Goal: Book appointment/travel/reservation

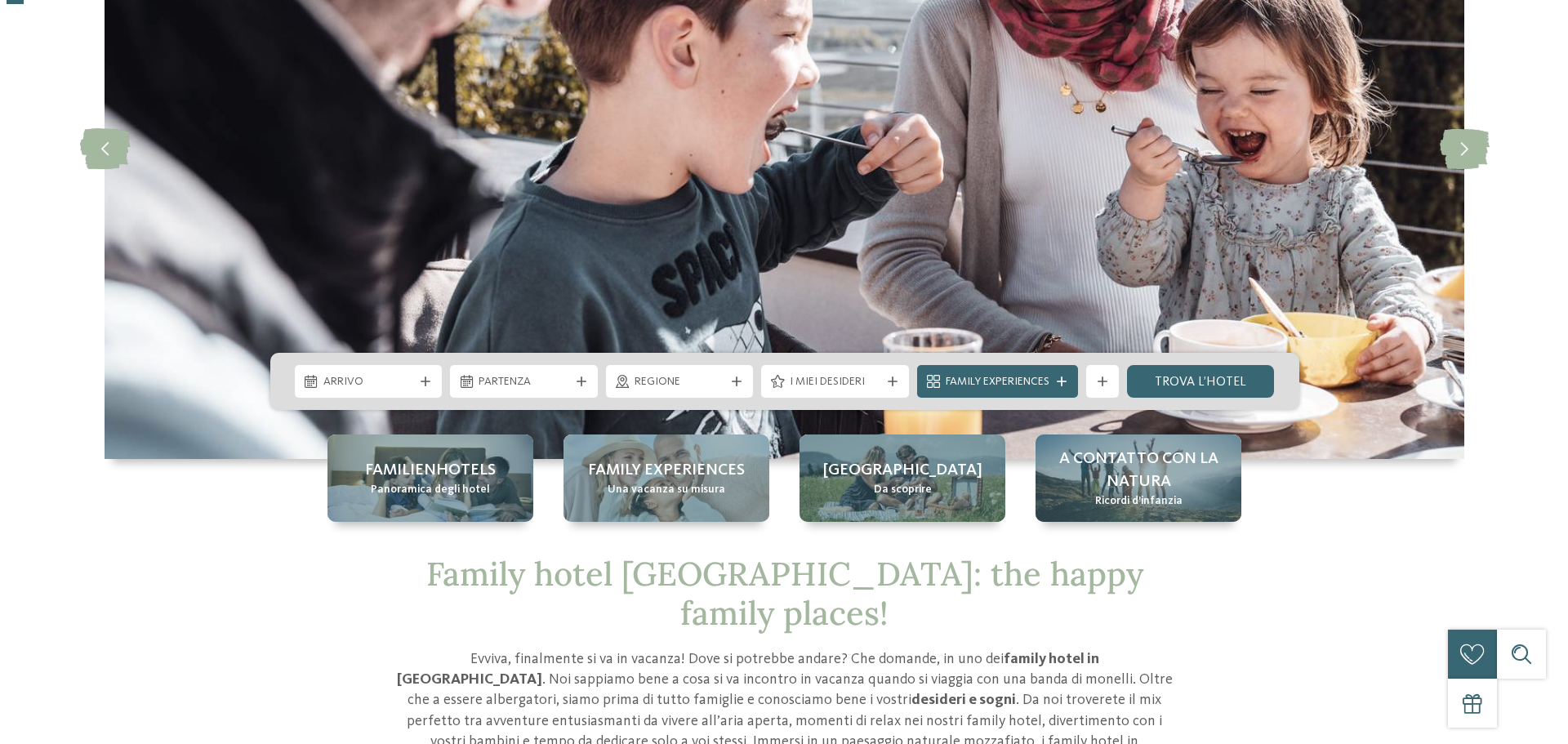
scroll to position [245, 0]
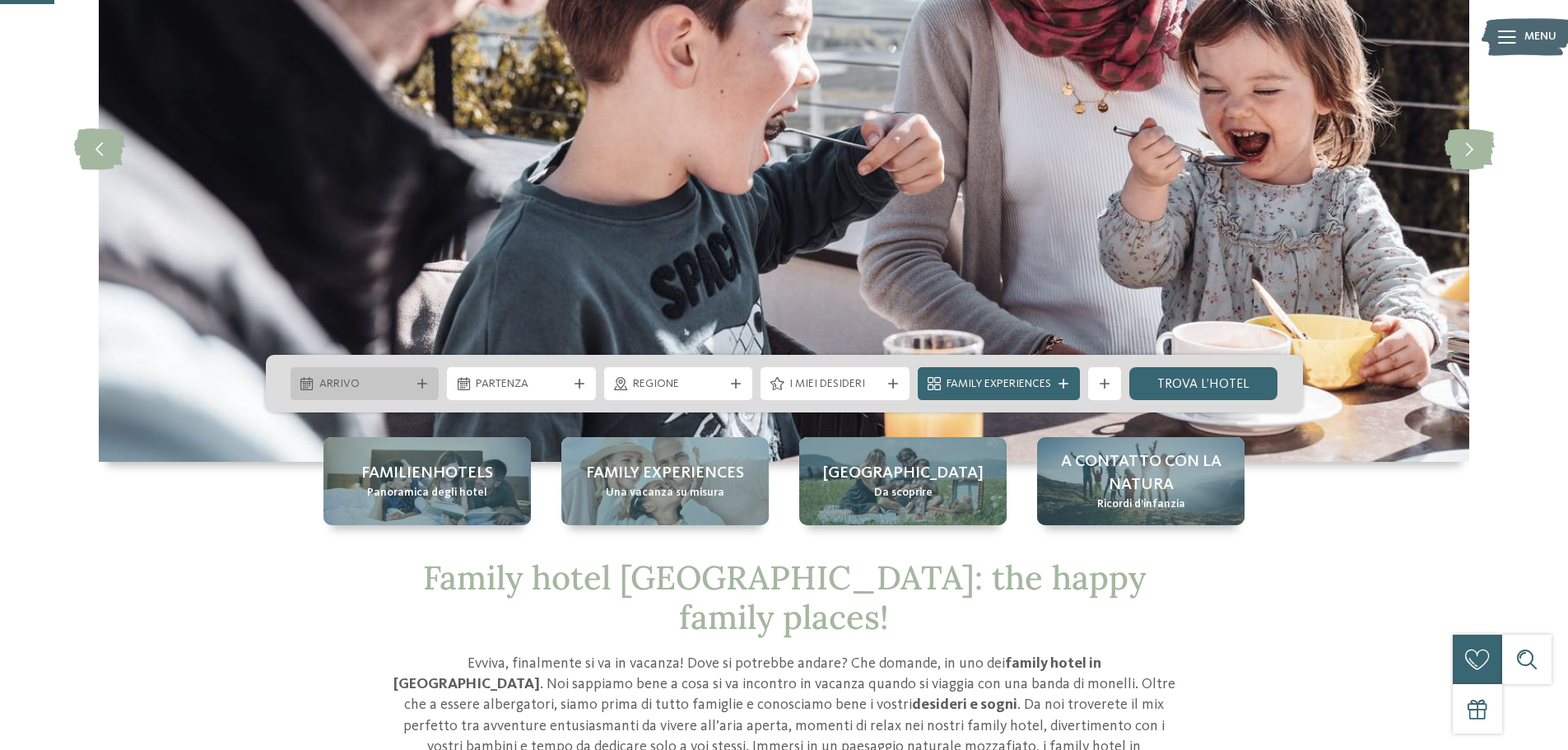
click at [421, 380] on icon at bounding box center [422, 383] width 10 height 10
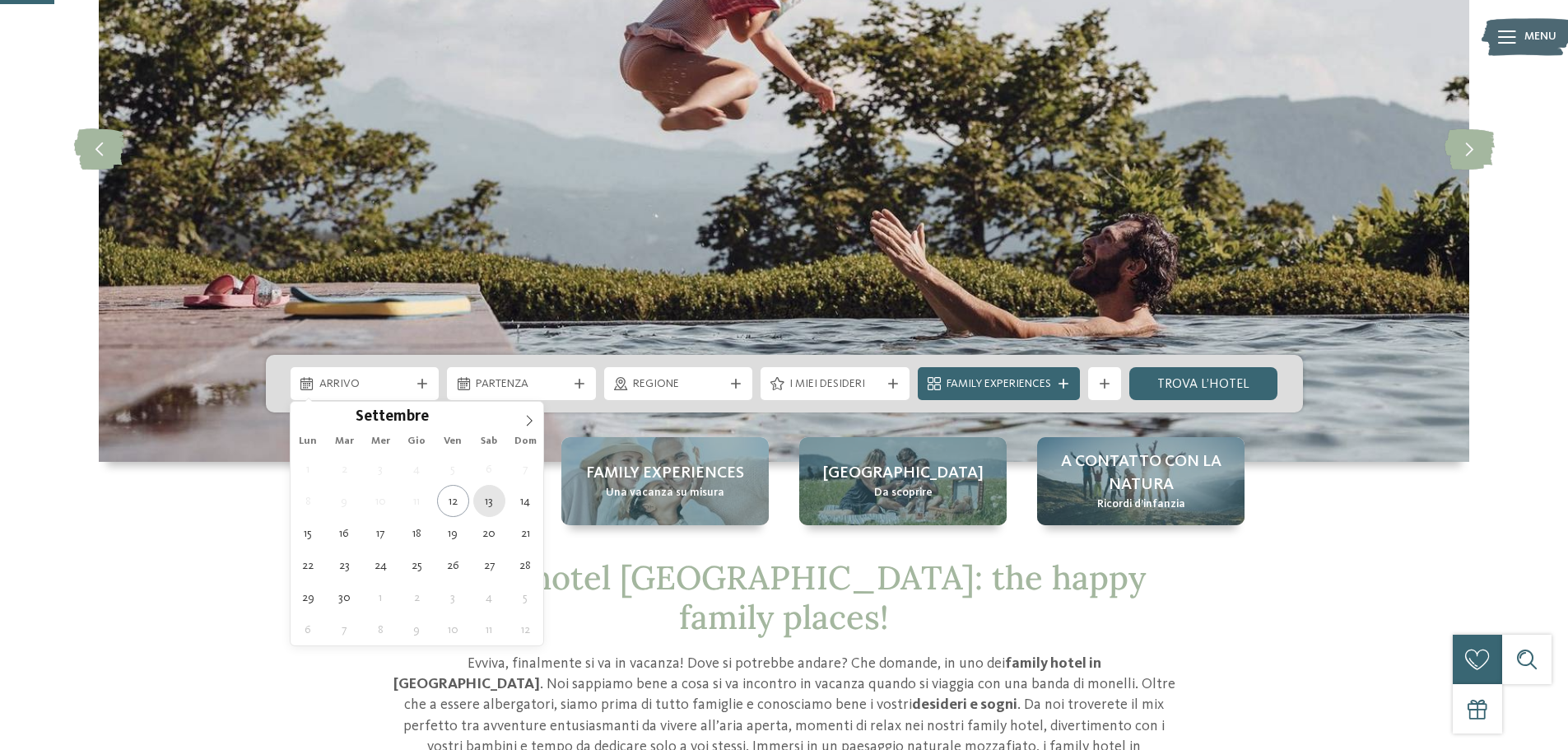
type div "[DATE]"
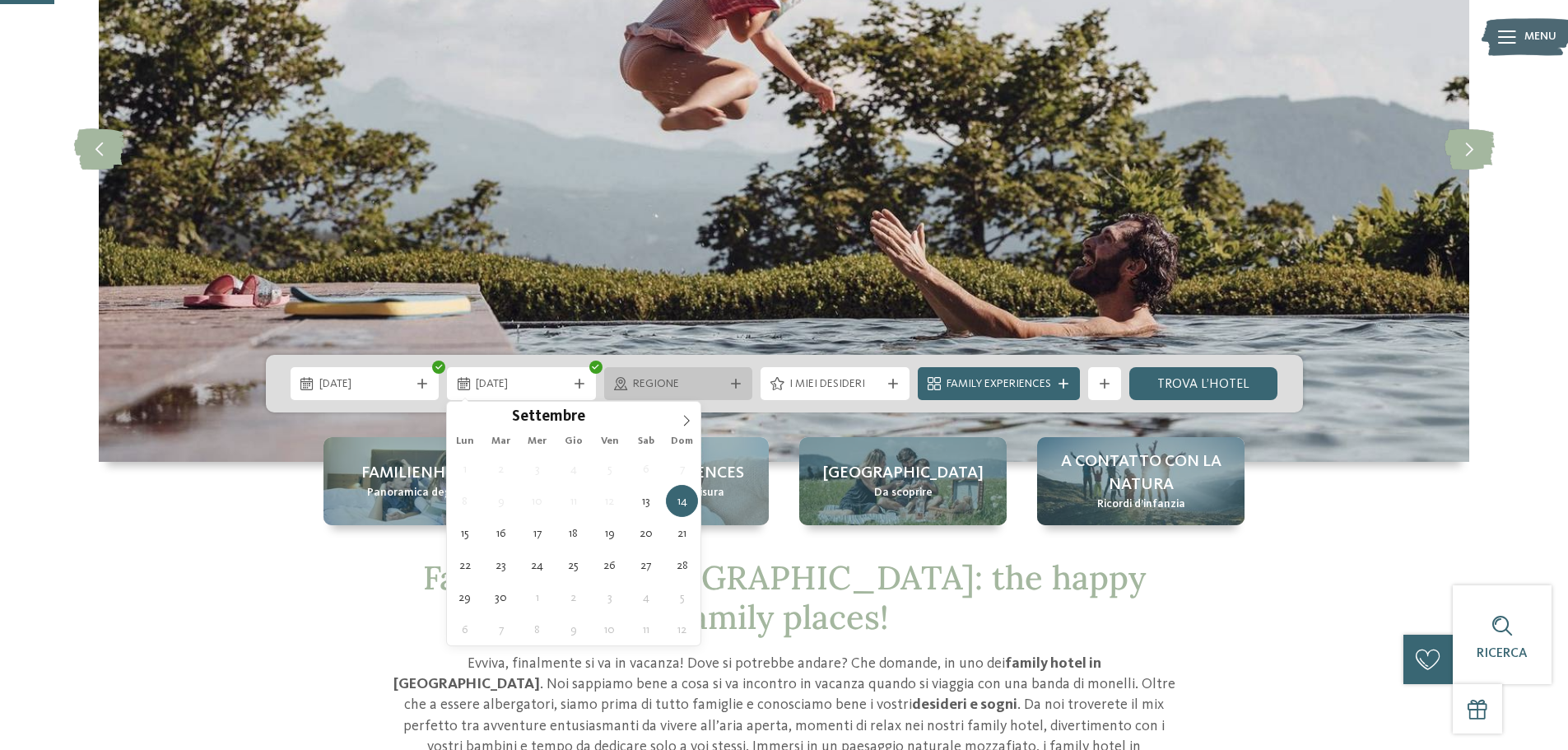
click at [699, 381] on span "Regione" at bounding box center [678, 384] width 91 height 16
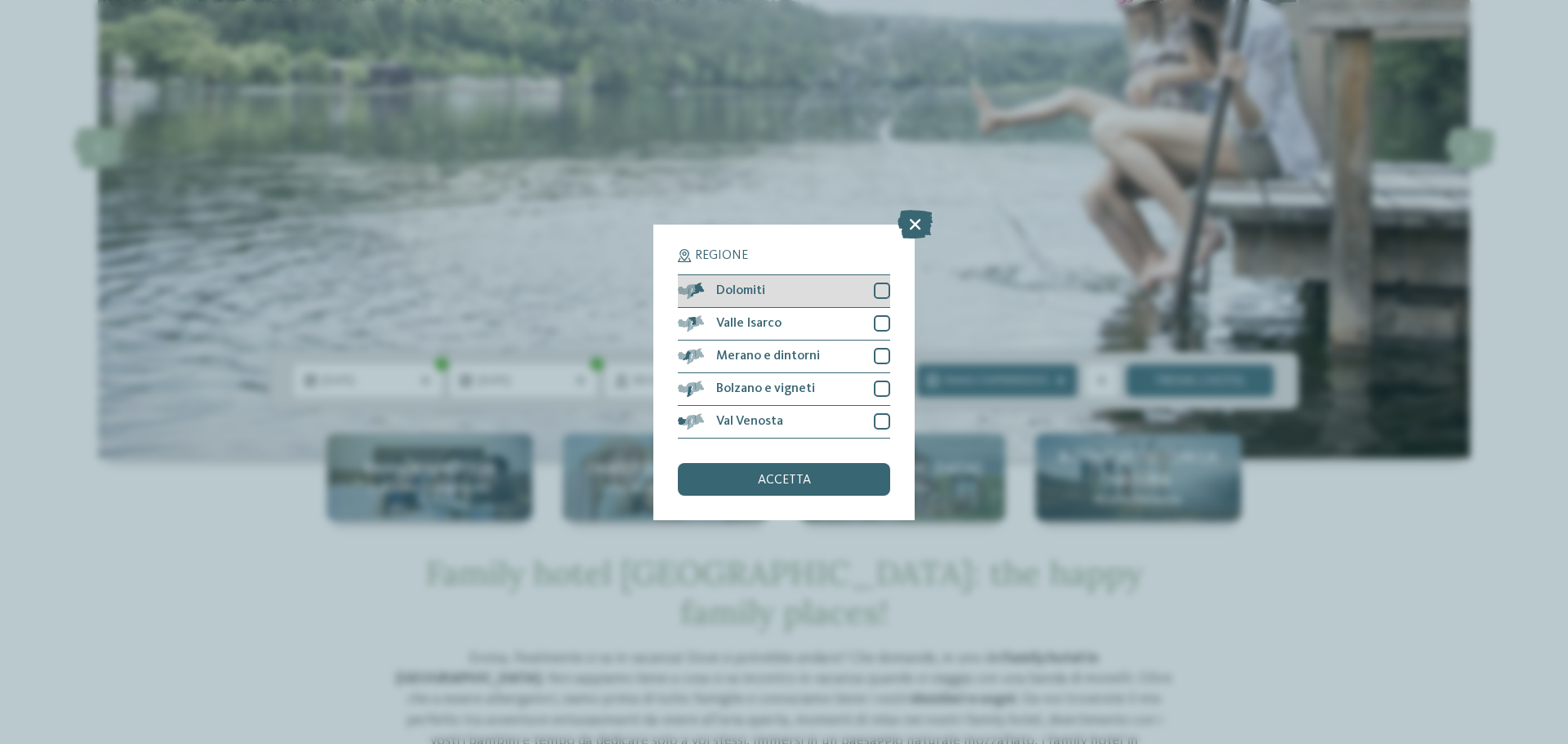
click at [808, 289] on div "Dolomiti" at bounding box center [783, 291] width 212 height 33
click at [776, 488] on div "accetta" at bounding box center [783, 479] width 212 height 33
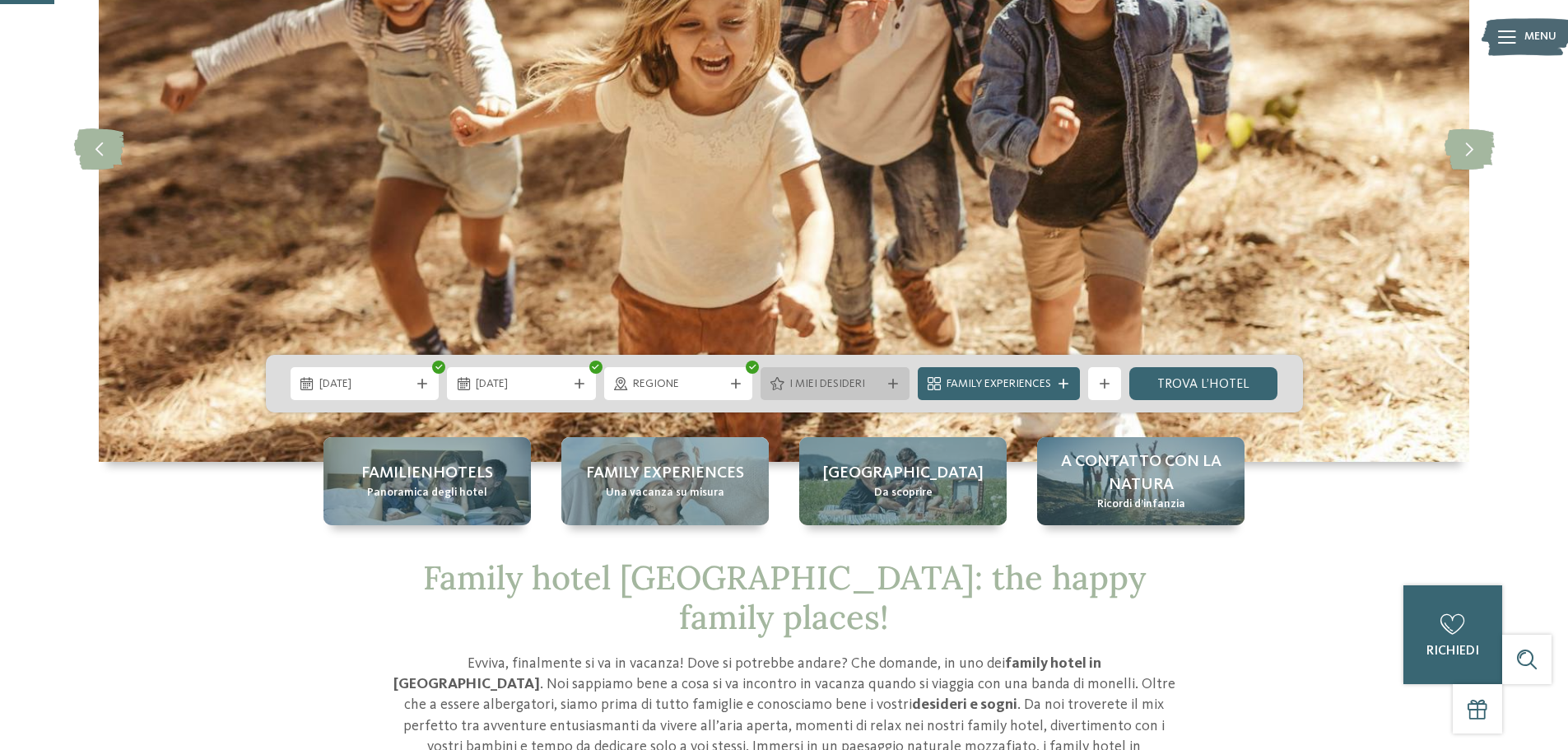
click at [832, 381] on span "I miei desideri" at bounding box center [834, 384] width 91 height 16
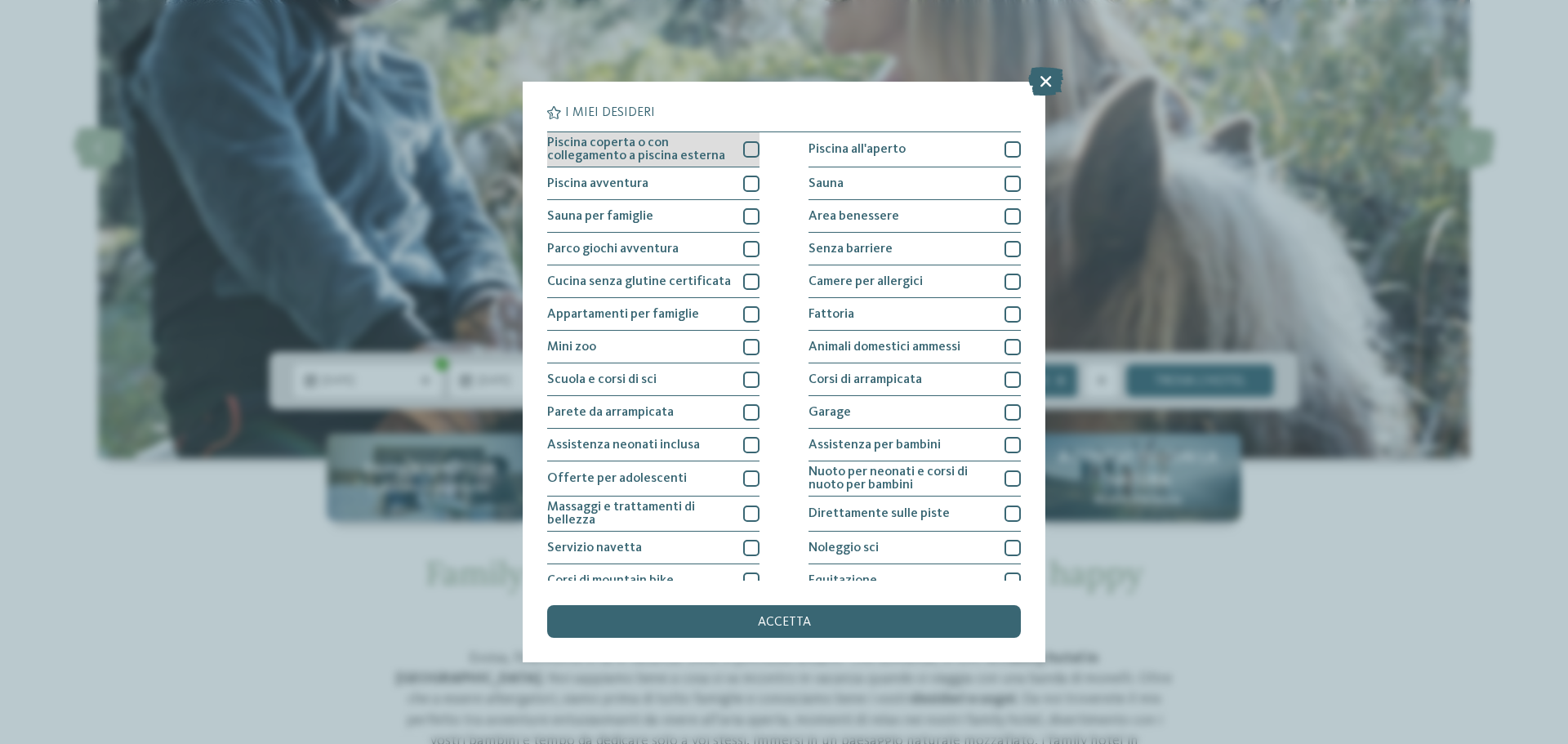
click at [743, 151] on div at bounding box center [751, 149] width 16 height 16
click at [749, 190] on div at bounding box center [751, 184] width 16 height 16
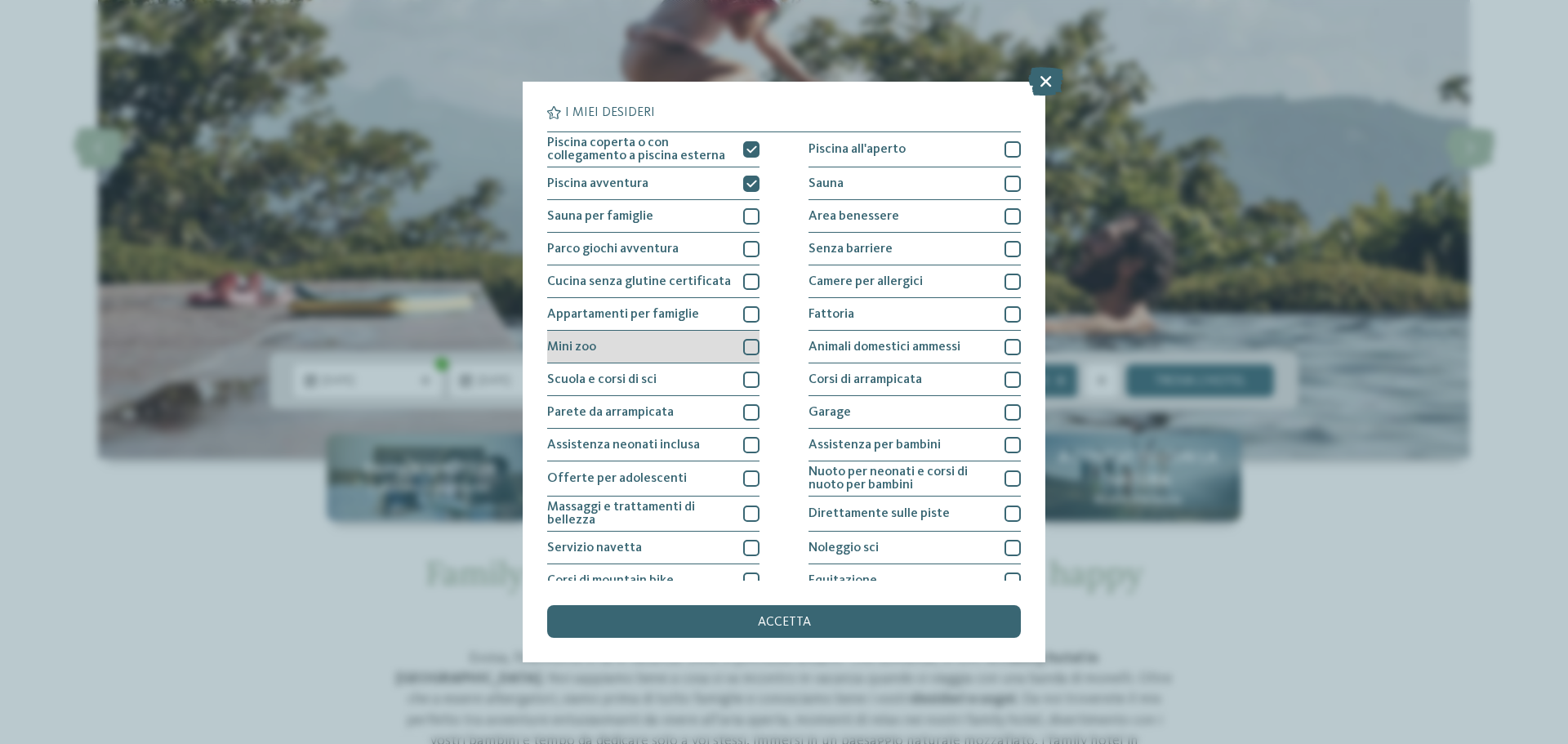
click at [749, 354] on div at bounding box center [751, 347] width 16 height 16
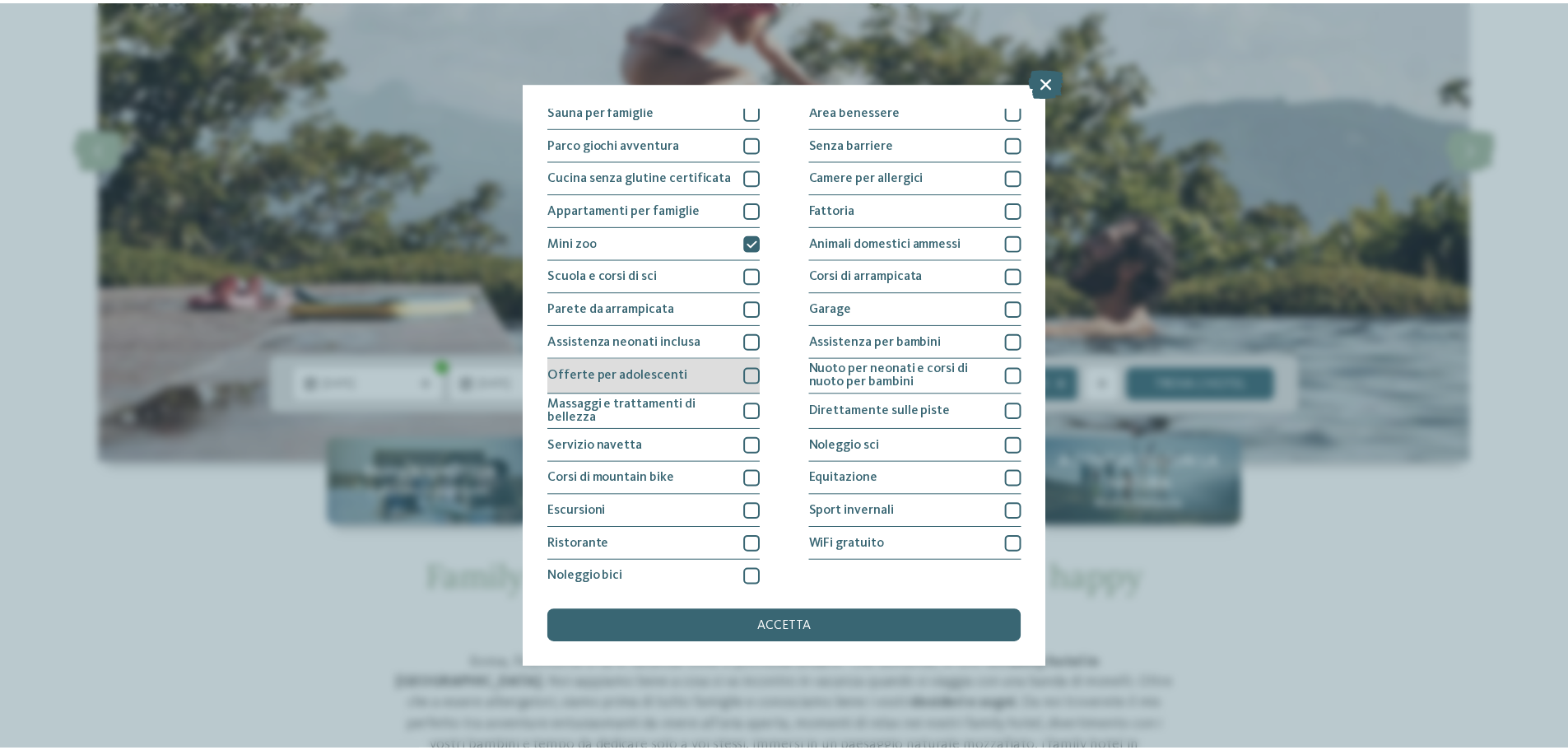
scroll to position [115, 0]
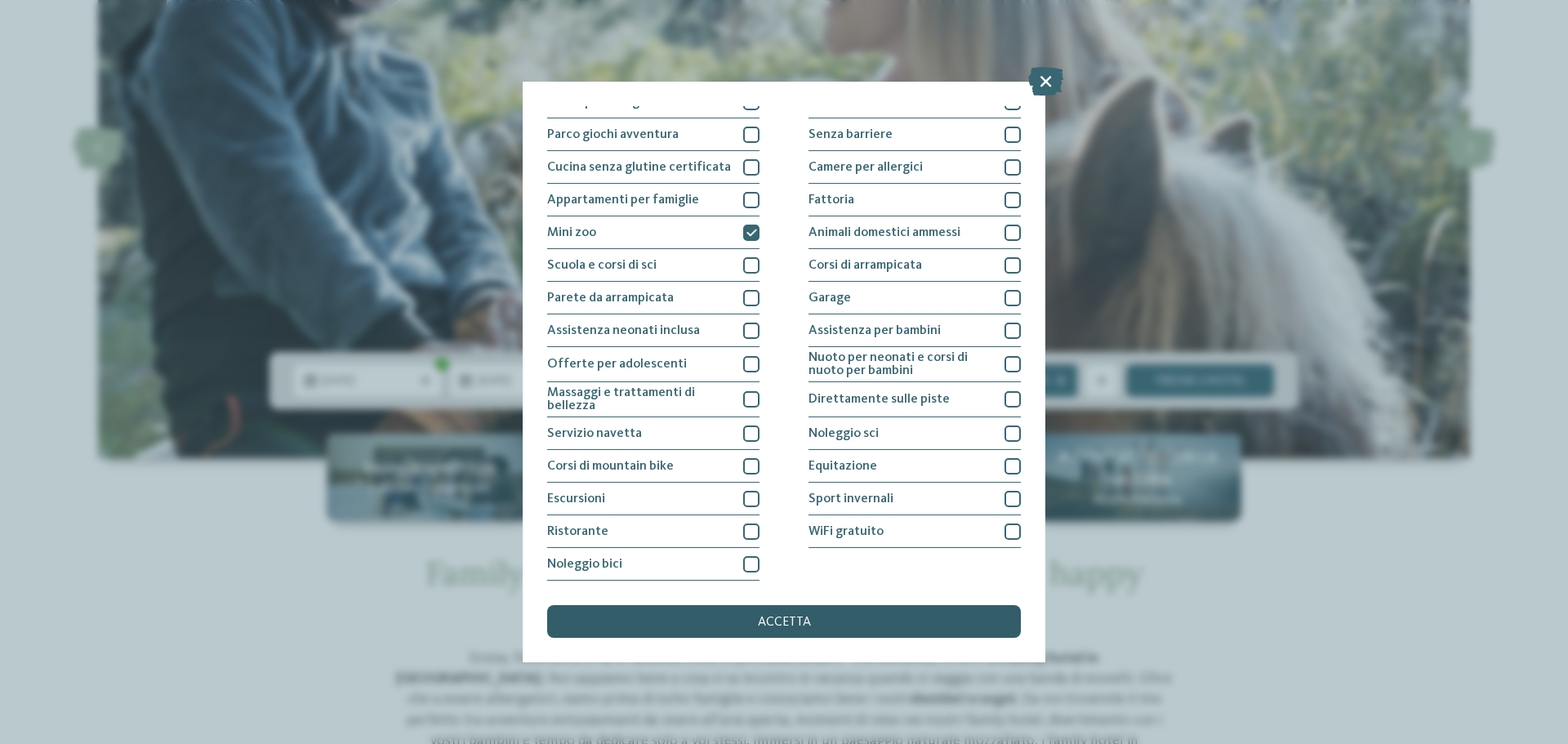
click at [794, 618] on span "accetta" at bounding box center [785, 622] width 53 height 13
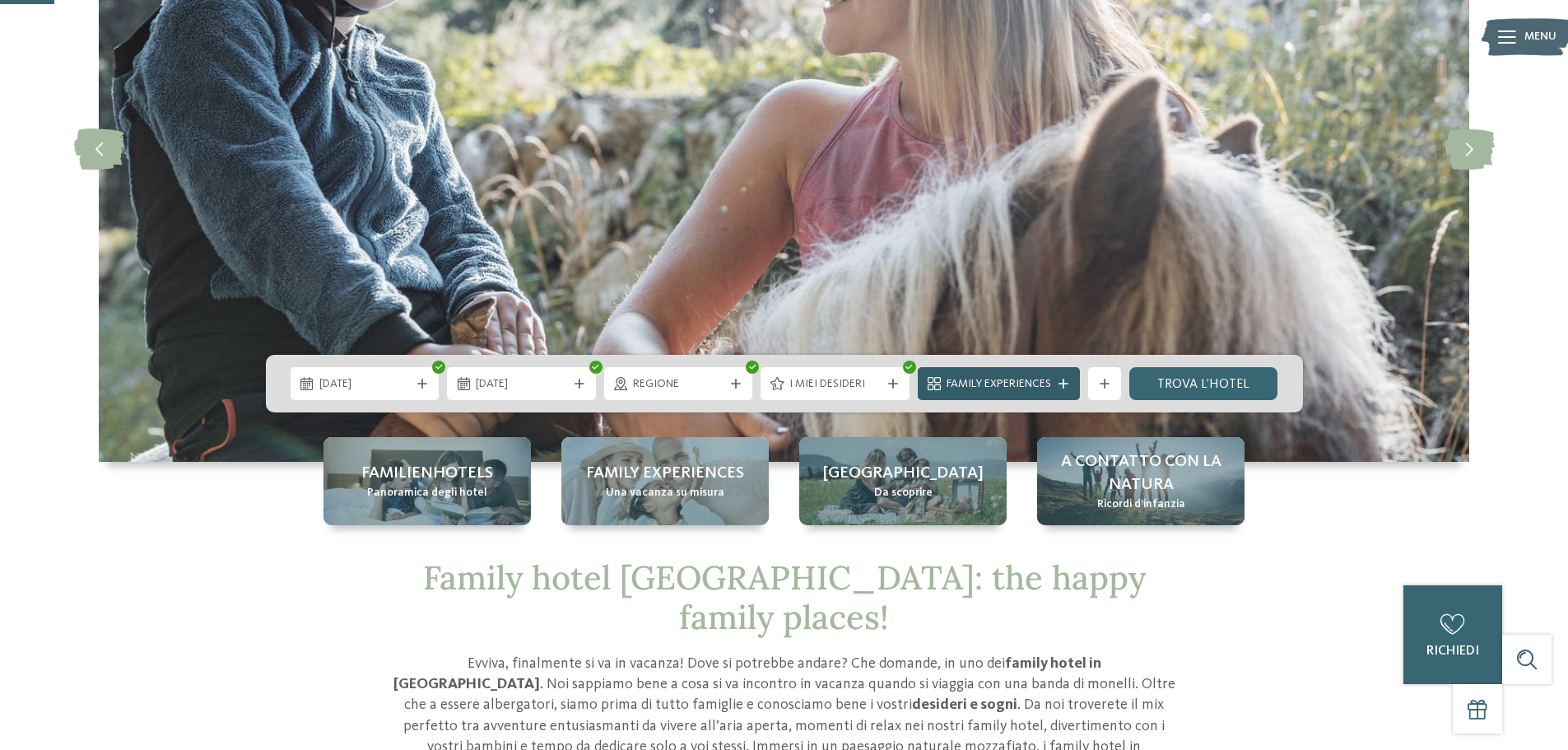
click at [1022, 383] on span "Family Experiences" at bounding box center [998, 384] width 105 height 16
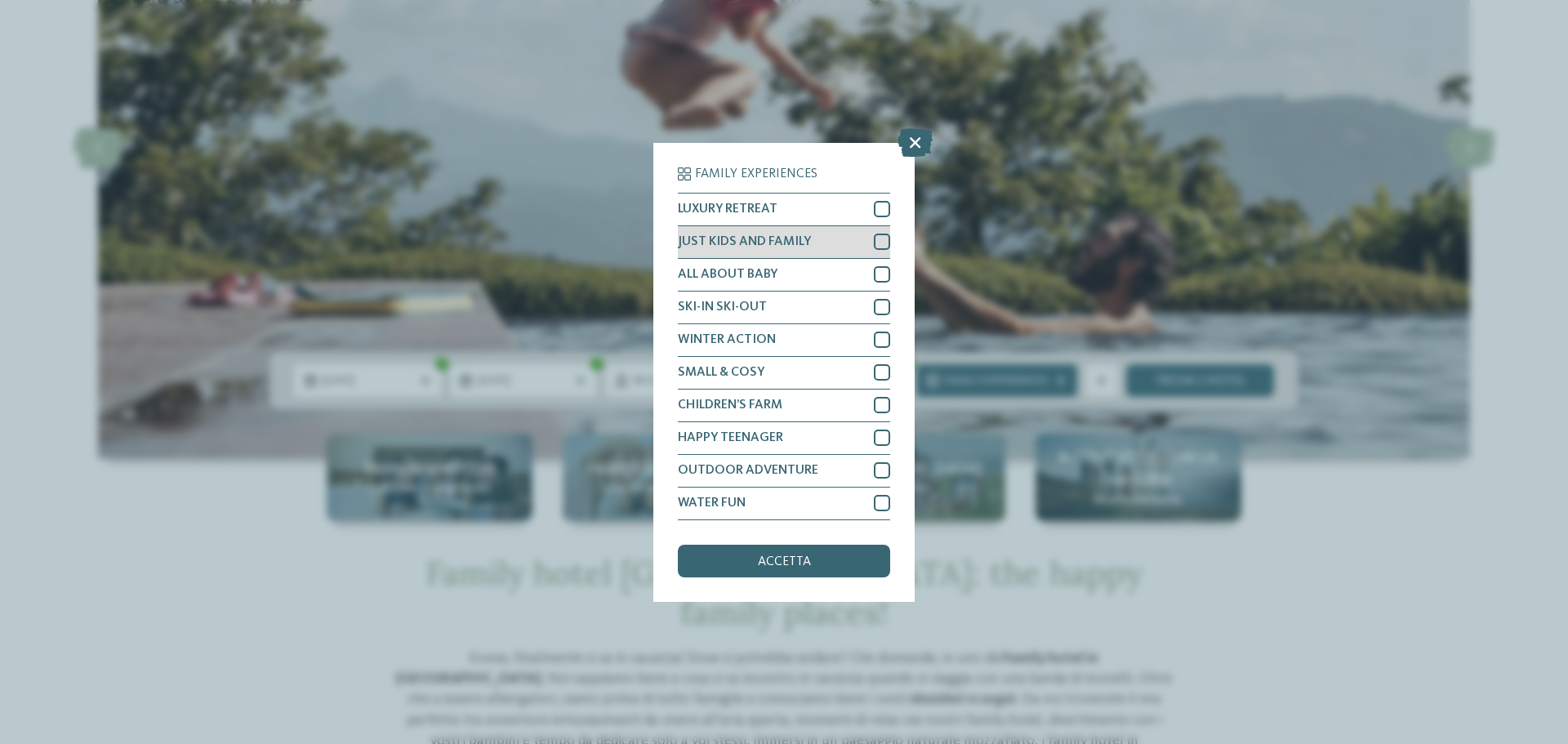
click at [878, 242] on div at bounding box center [882, 241] width 16 height 16
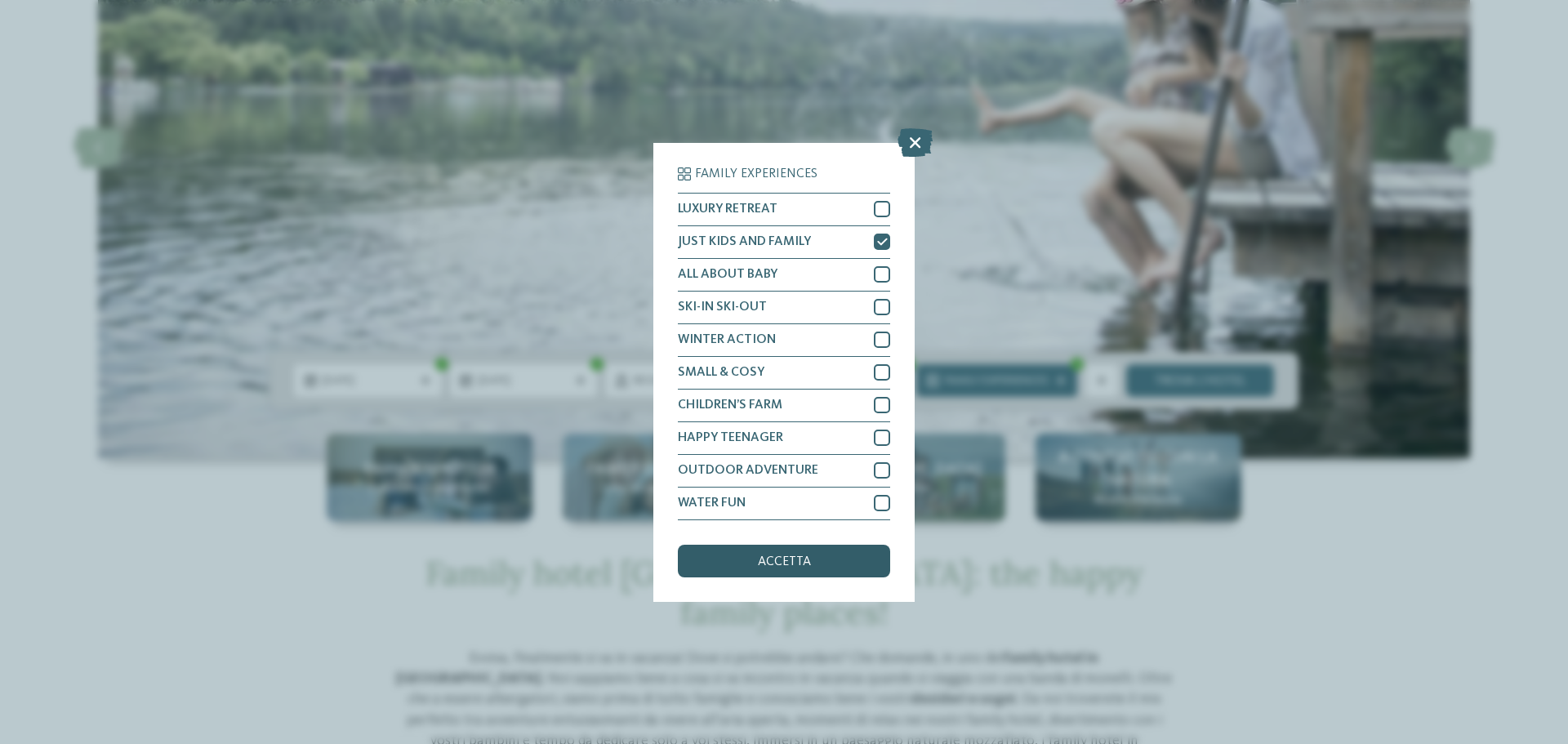
click at [787, 558] on span "accetta" at bounding box center [785, 561] width 53 height 13
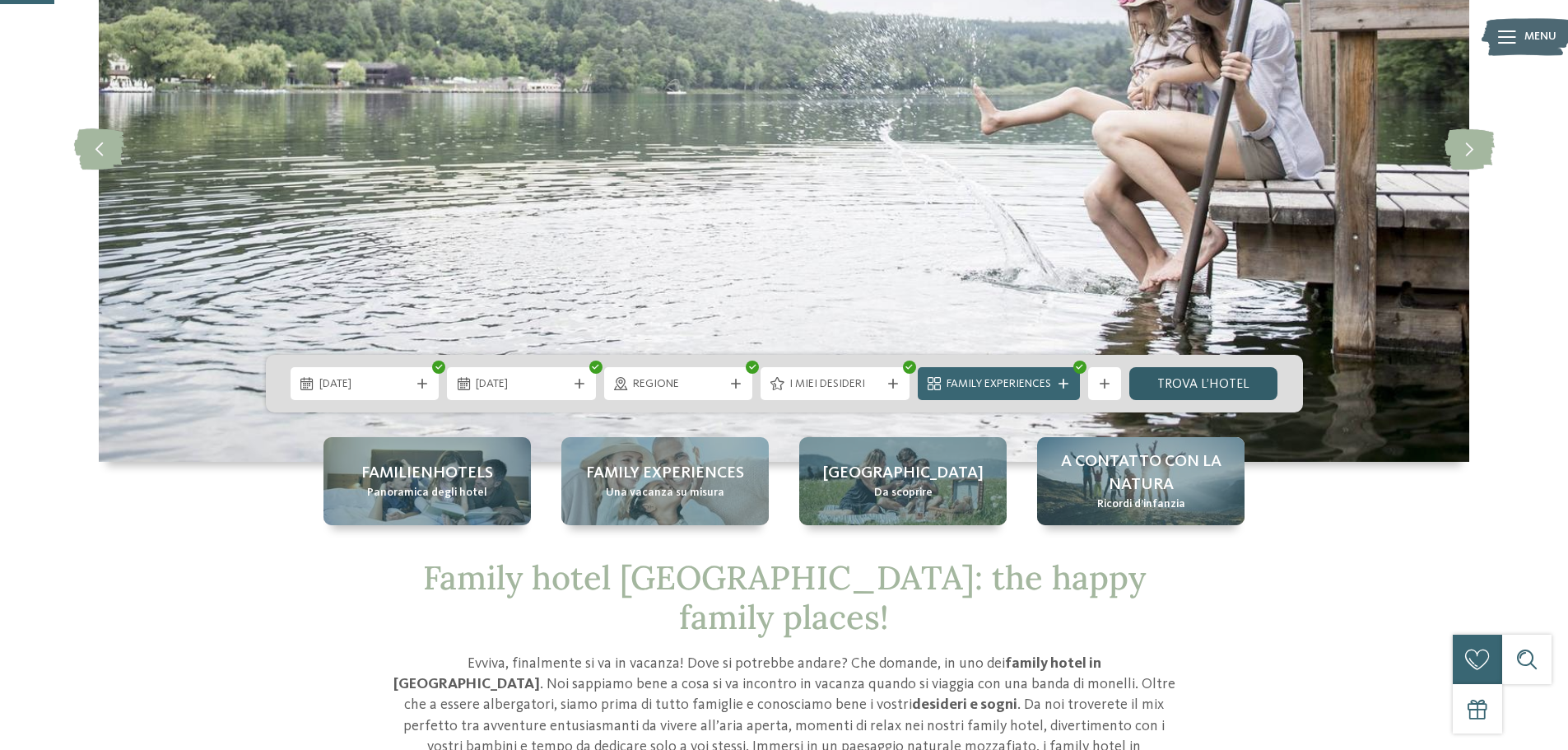
click at [1164, 383] on link "trova l’hotel" at bounding box center [1203, 383] width 149 height 33
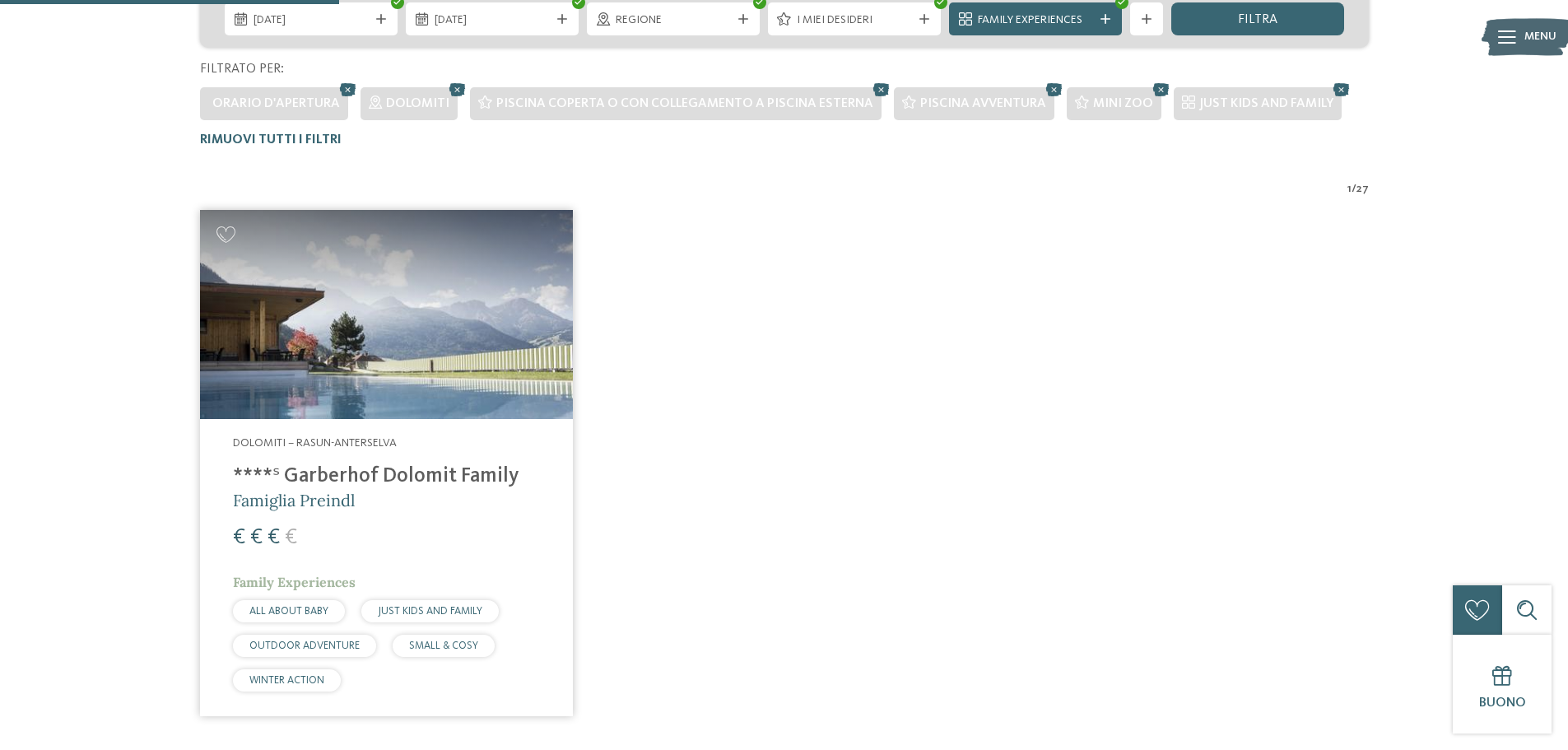
scroll to position [293, 0]
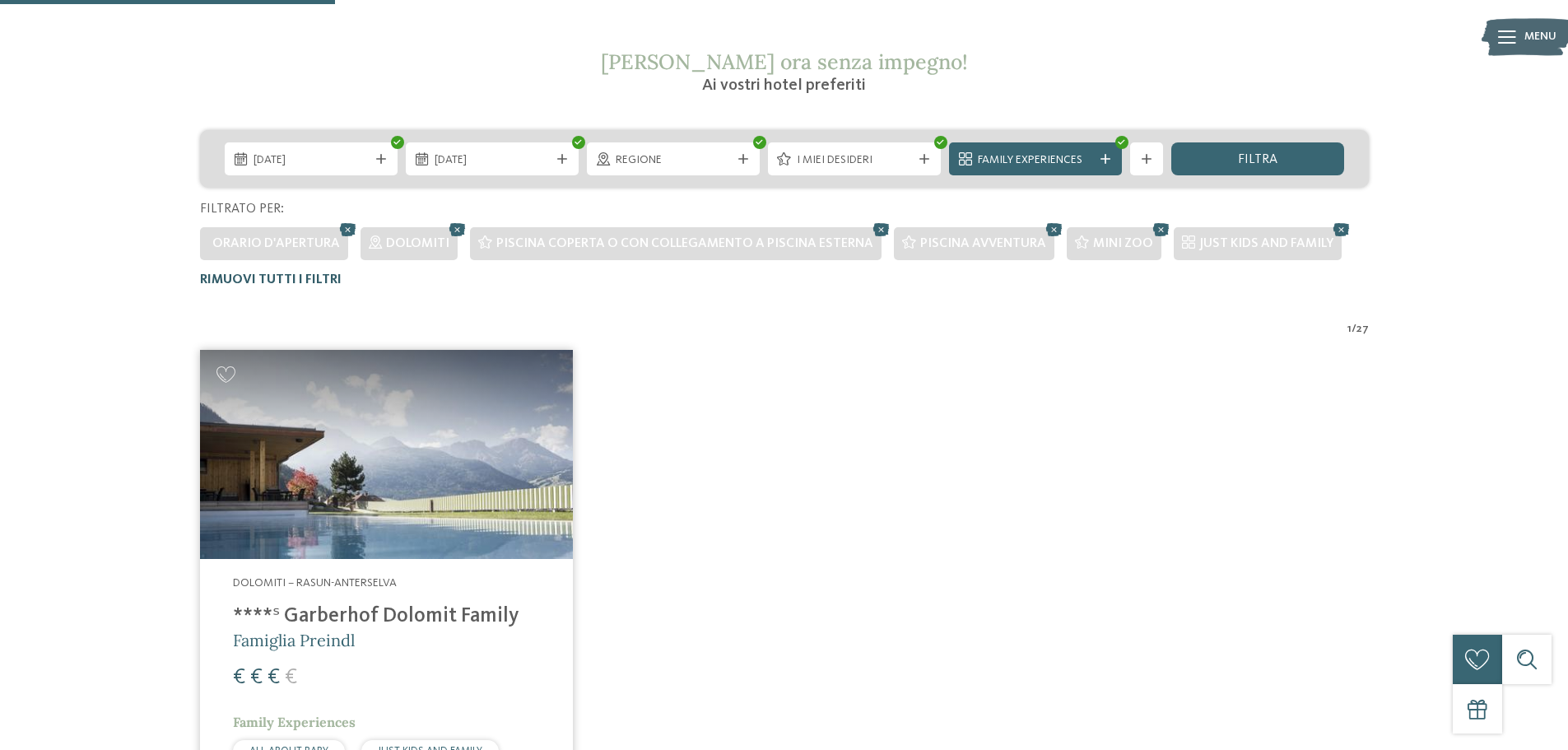
click at [314, 276] on span "Rimuovi tutti i filtri" at bounding box center [271, 280] width 141 height 13
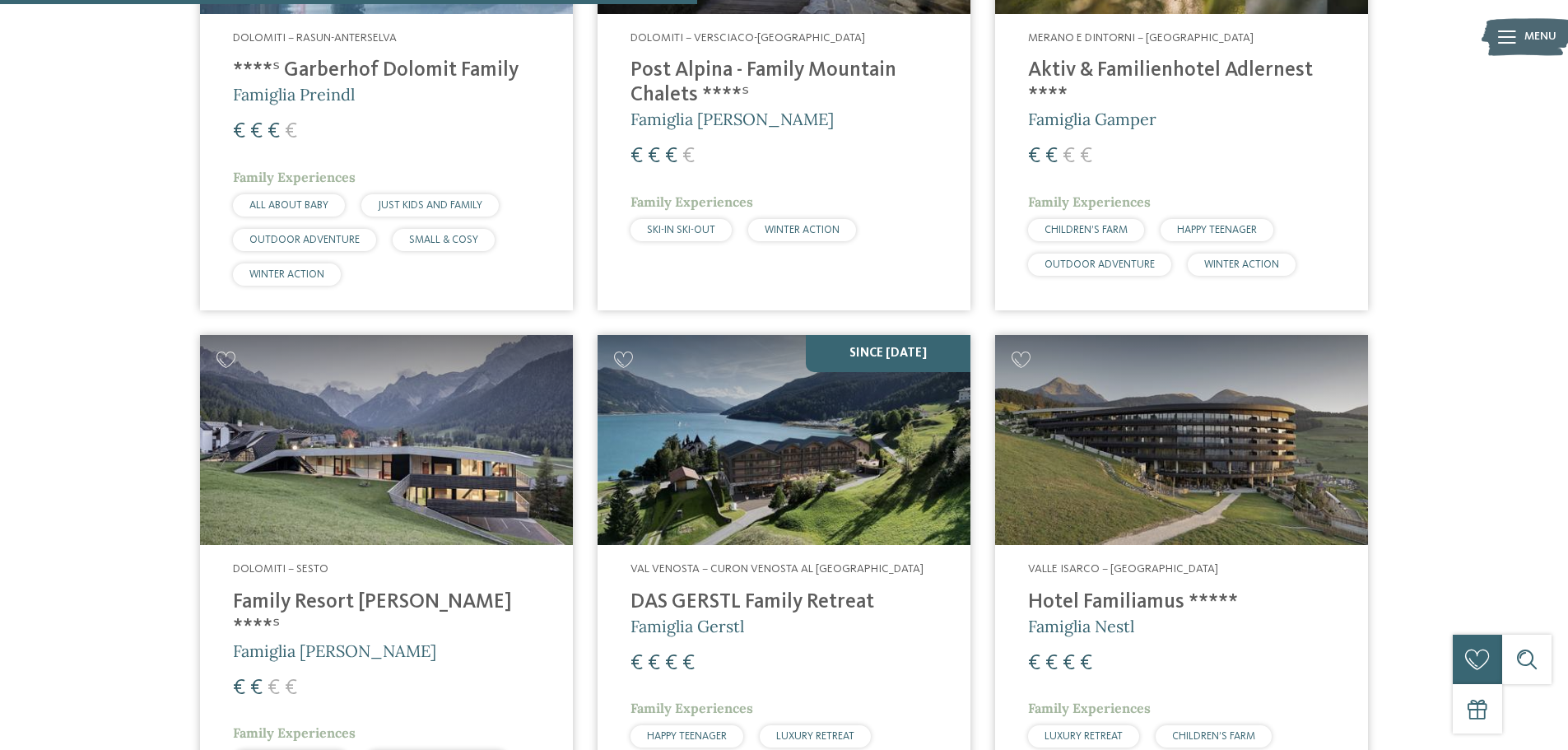
scroll to position [2486, 0]
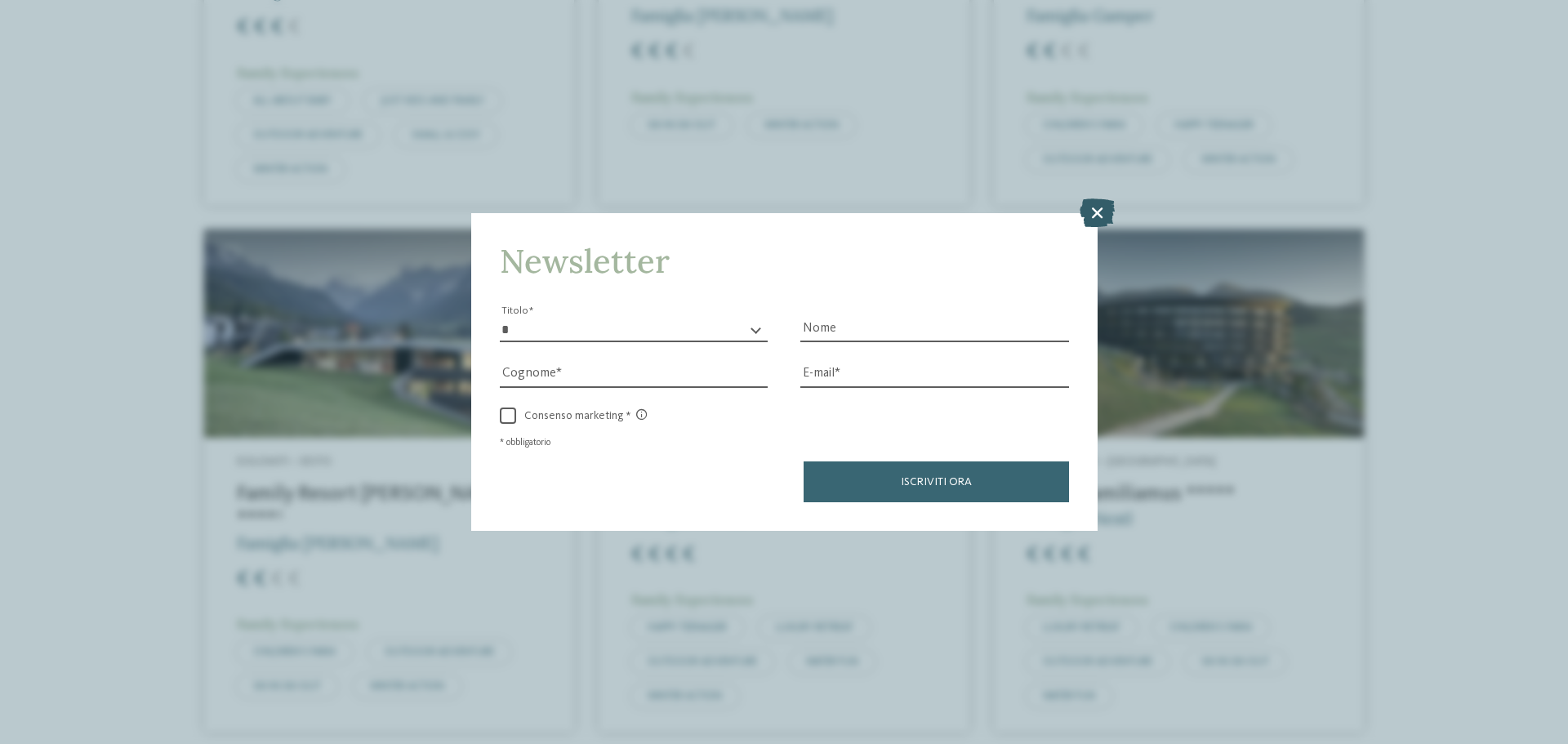
click at [1102, 201] on icon at bounding box center [1098, 213] width 35 height 28
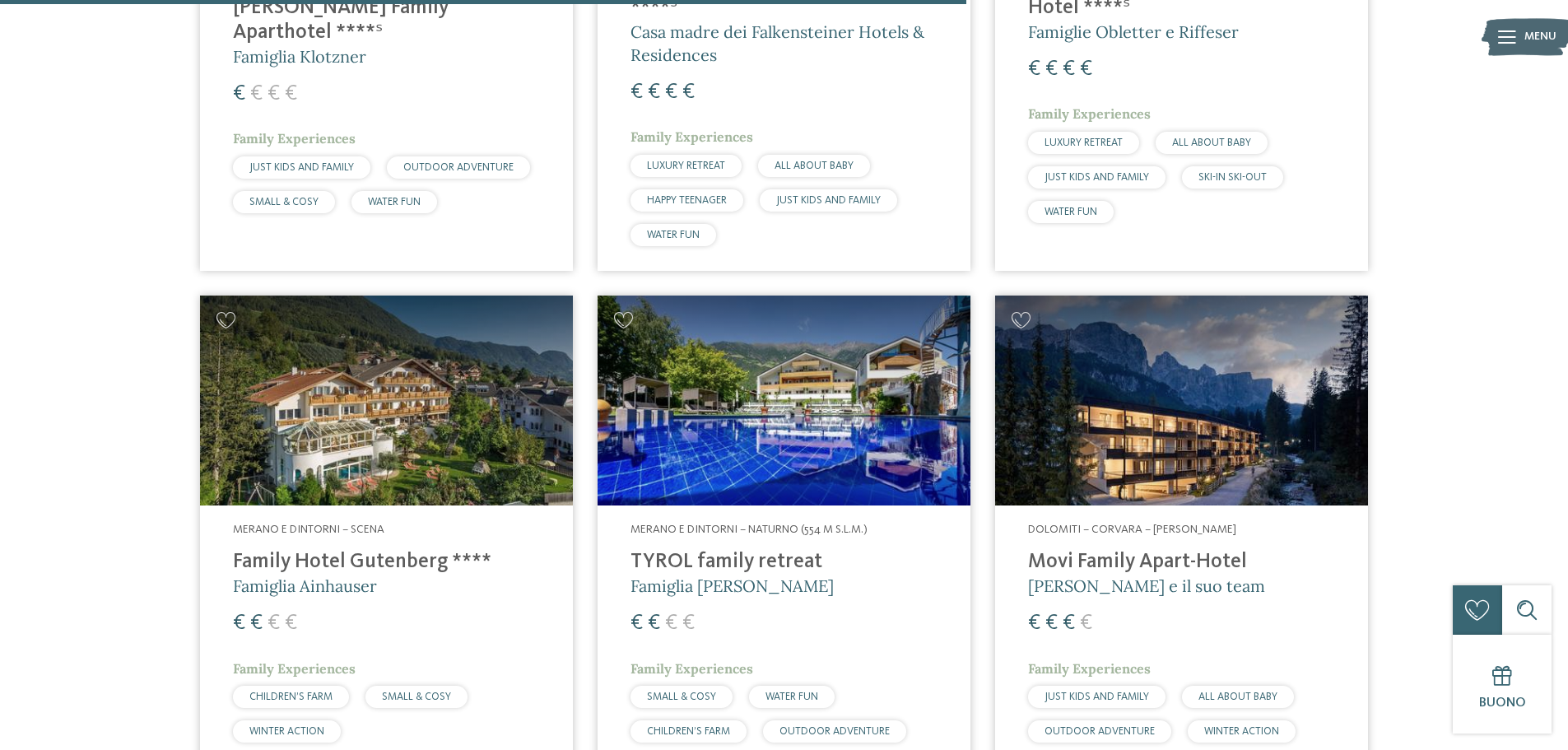
scroll to position [3556, 0]
